Goal: Transaction & Acquisition: Purchase product/service

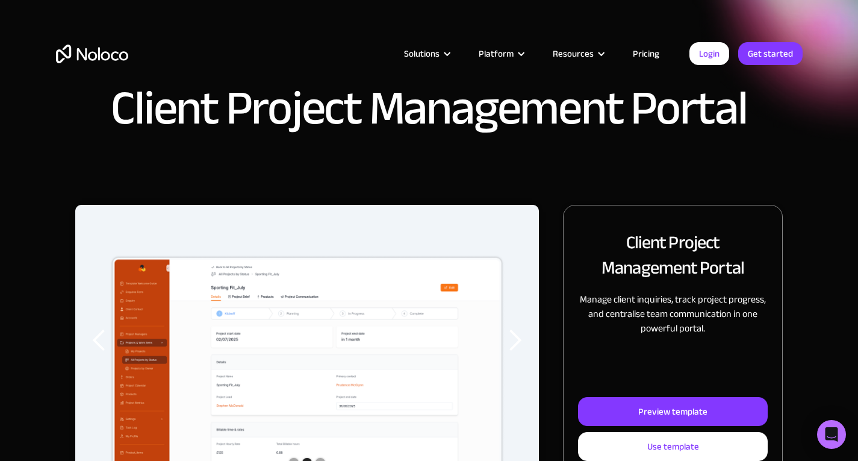
click at [640, 49] on link "Pricing" at bounding box center [646, 54] width 57 height 16
click at [652, 53] on link "Pricing" at bounding box center [646, 54] width 57 height 16
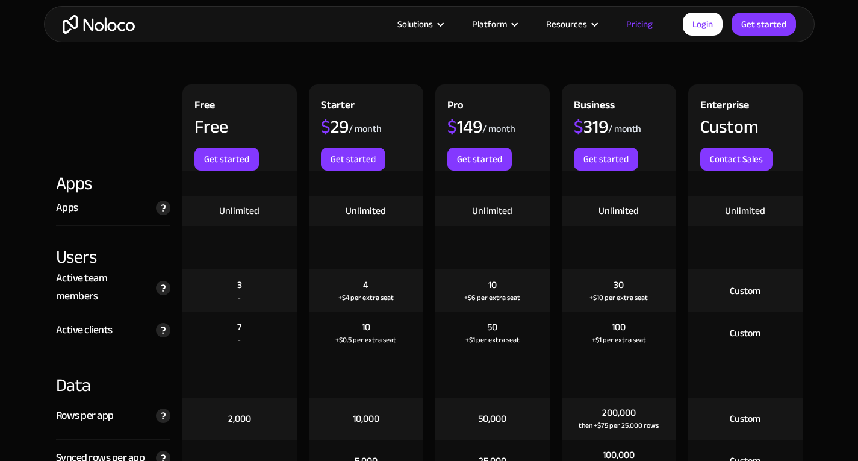
scroll to position [1371, 0]
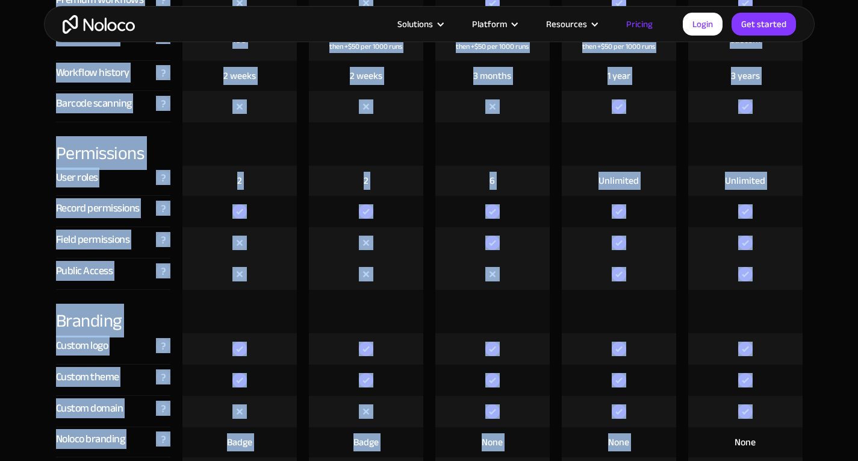
drag, startPoint x: 577, startPoint y: 74, endPoint x: 688, endPoint y: 378, distance: 323.2
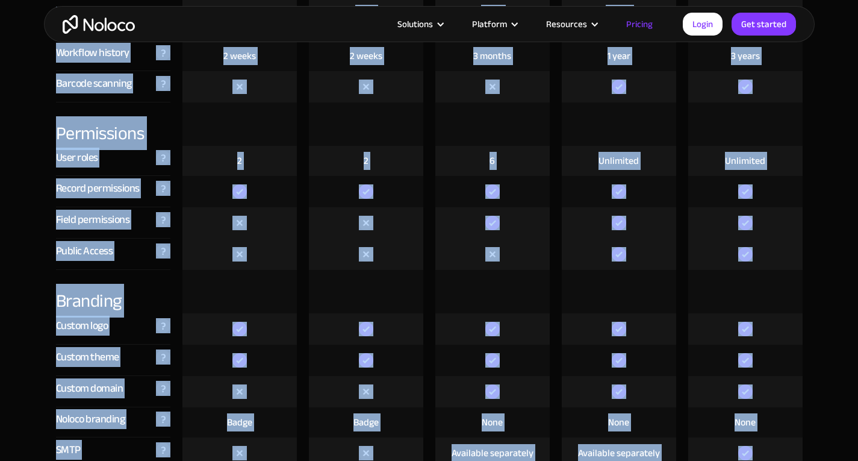
click at [689, 274] on div at bounding box center [746, 291] width 114 height 43
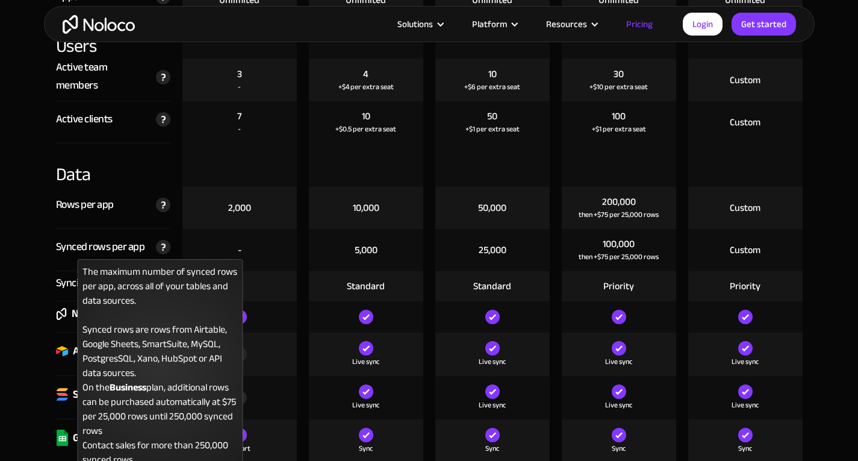
scroll to position [1583, 0]
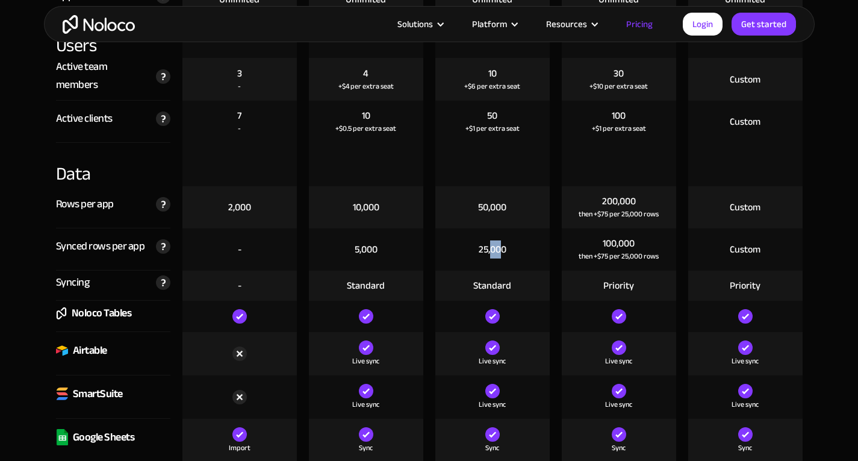
click at [501, 248] on div "25,000" at bounding box center [493, 249] width 28 height 13
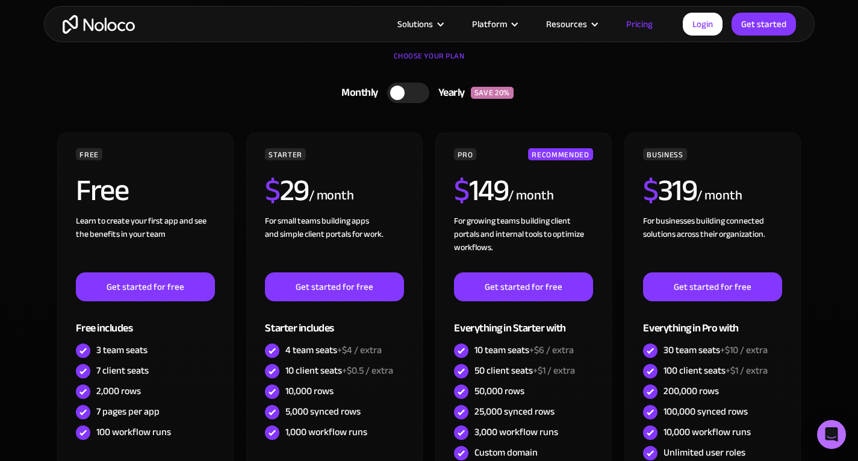
scroll to position [205, 0]
